Goal: Task Accomplishment & Management: Manage account settings

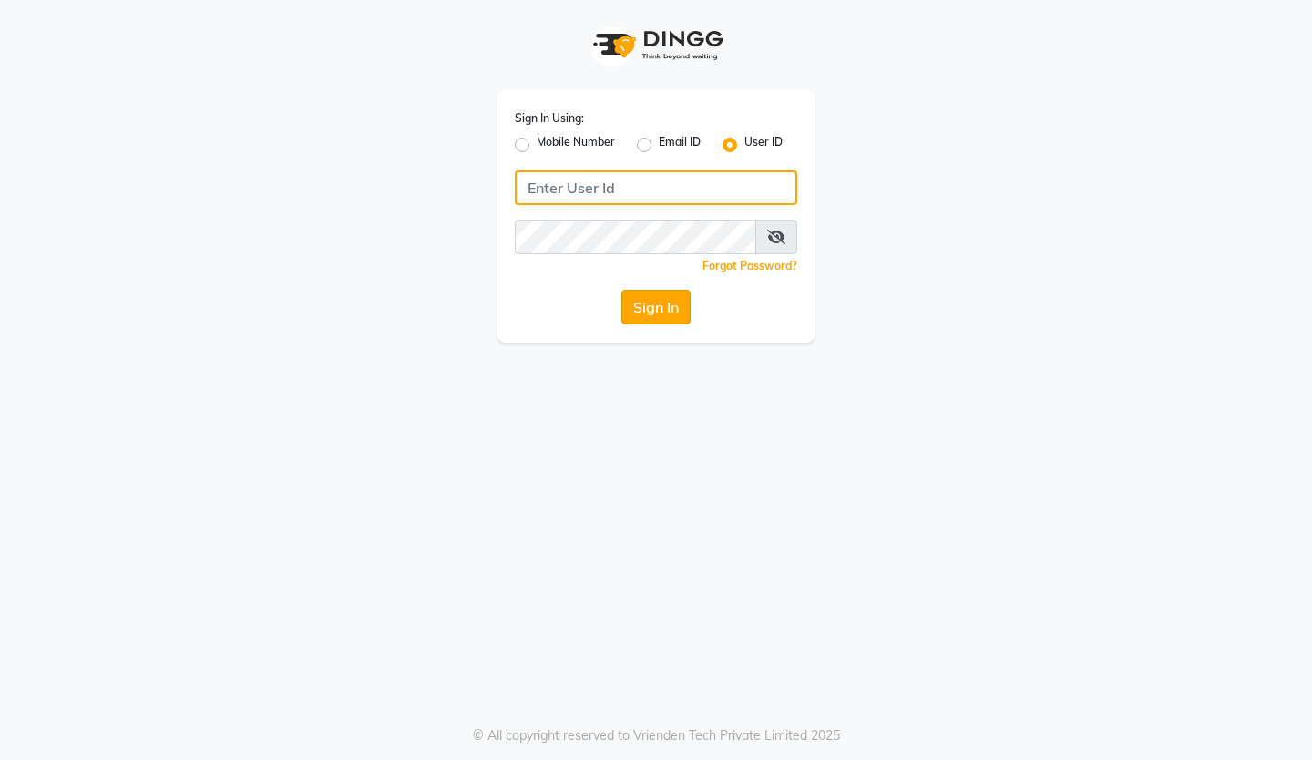
type input "reviewsalon"
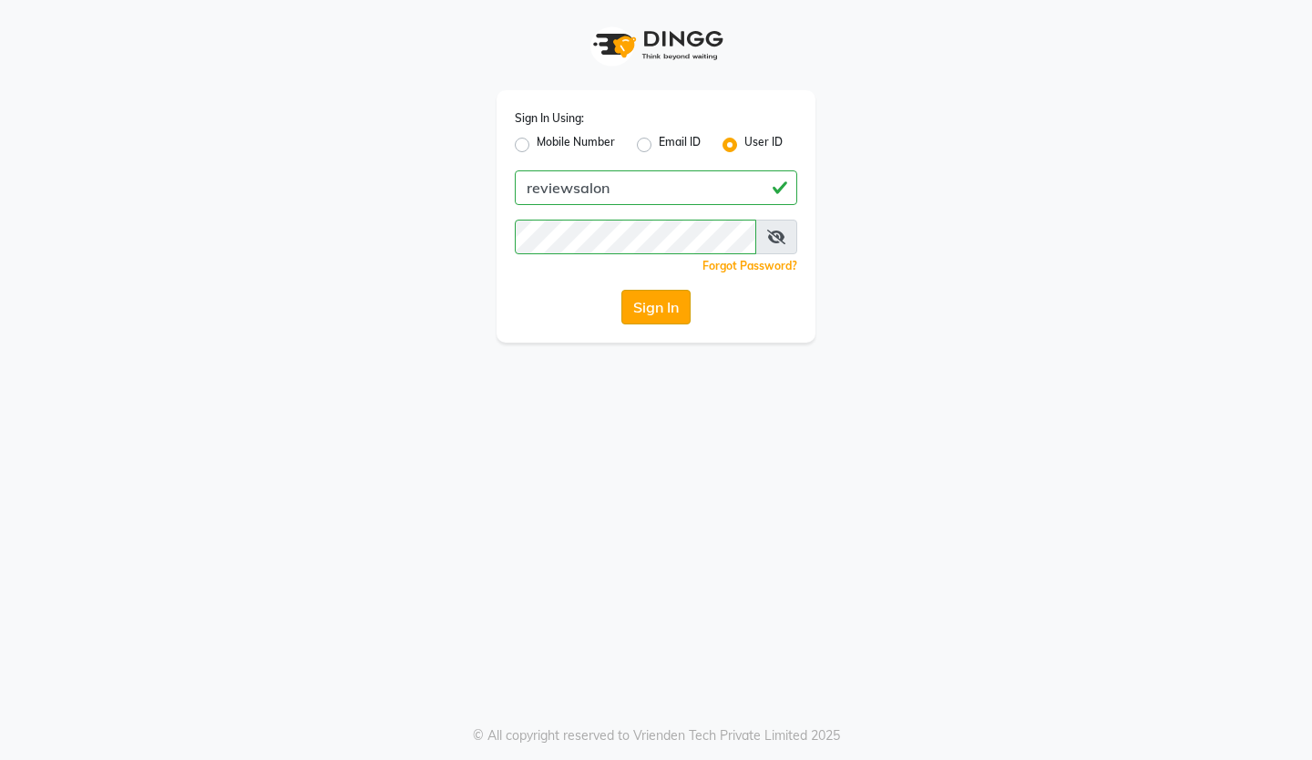
click at [638, 304] on button "Sign In" at bounding box center [655, 307] width 69 height 35
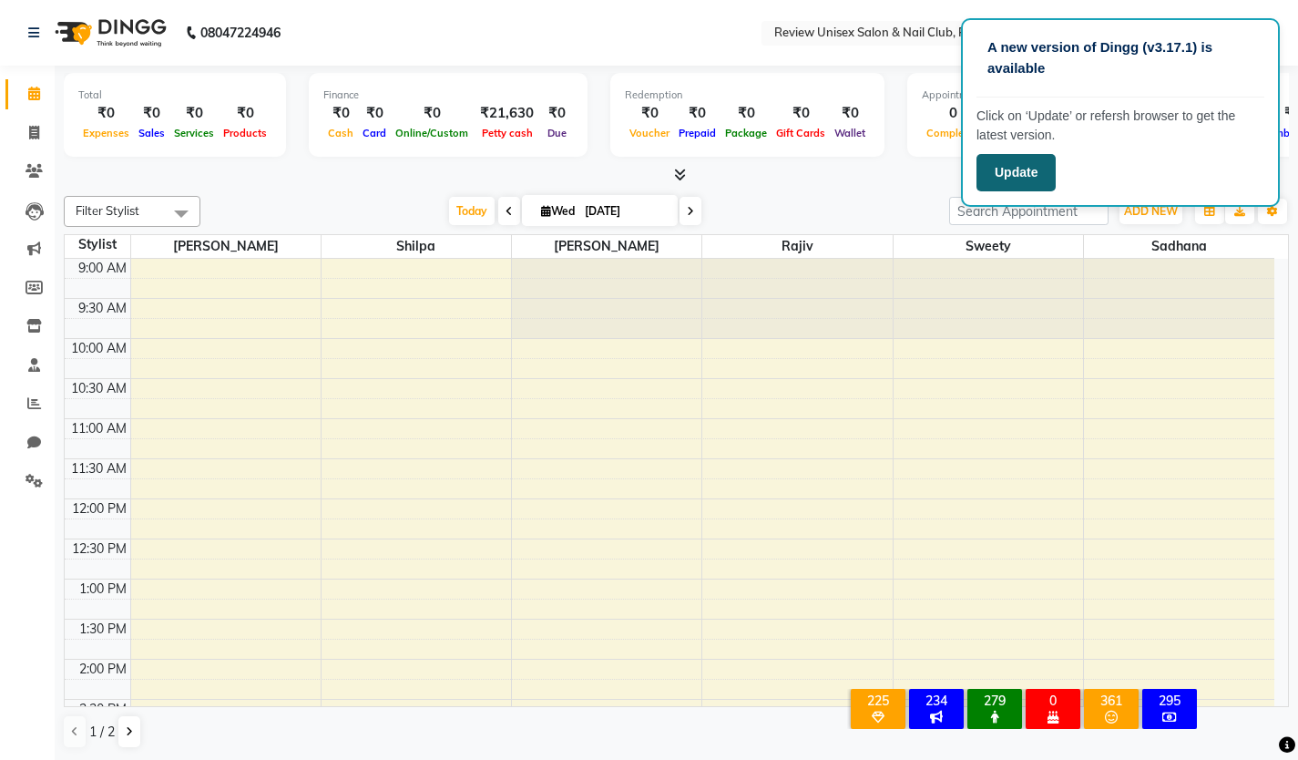
click at [1015, 180] on button "Update" at bounding box center [1015, 172] width 79 height 37
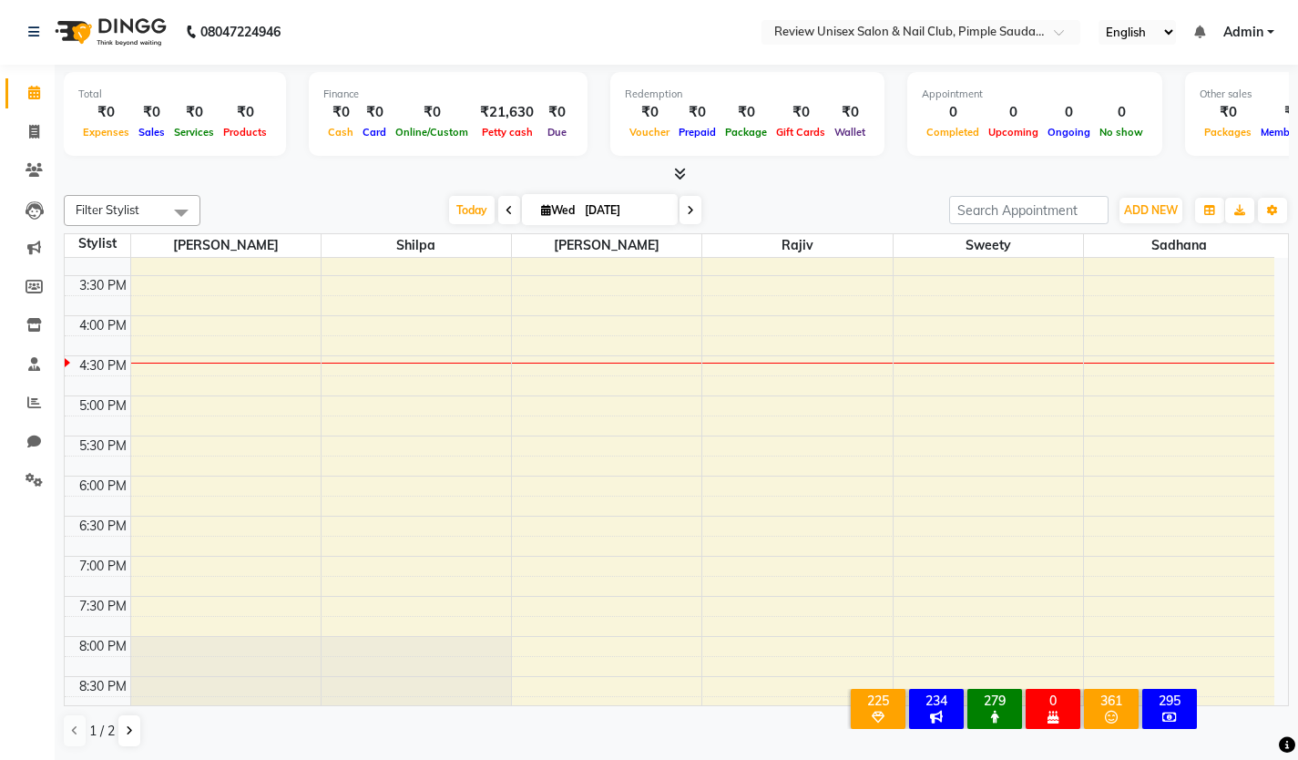
scroll to position [547, 0]
